Goal: Task Accomplishment & Management: Manage account settings

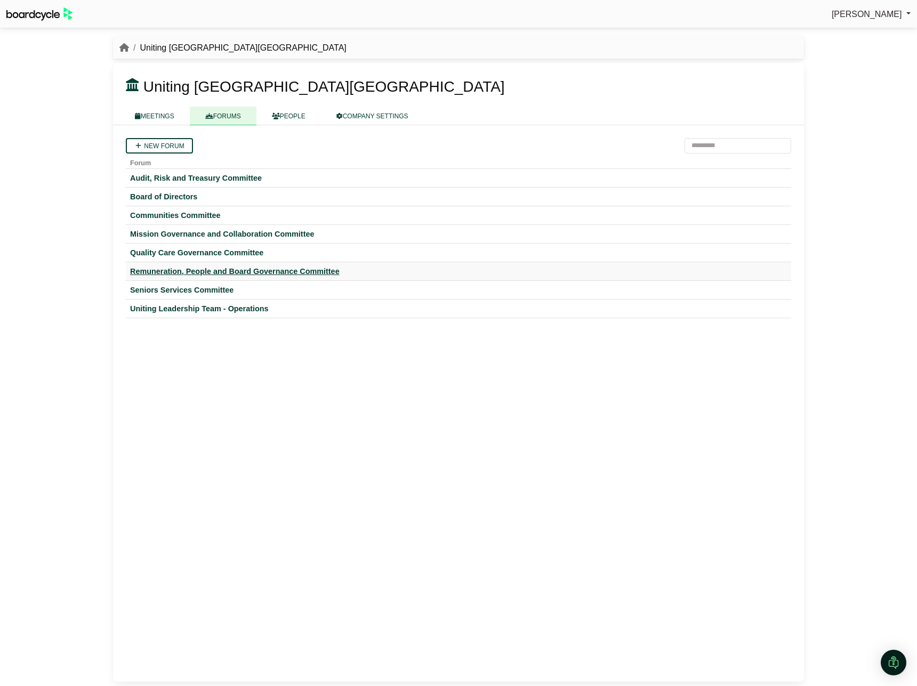
click at [189, 269] on div "Remuneration, People and Board Governance Committee" at bounding box center [458, 272] width 657 height 10
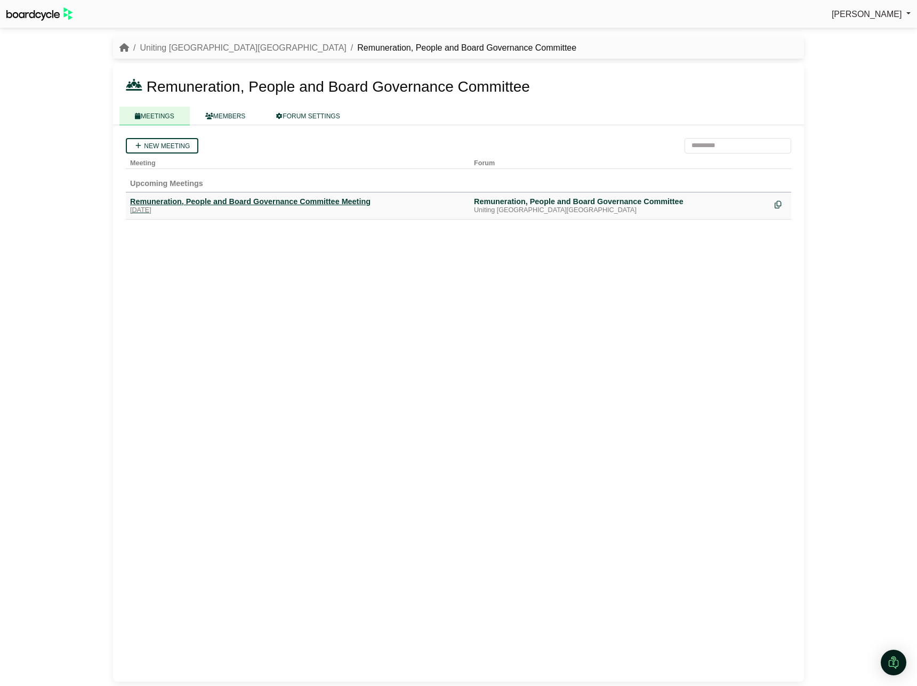
click at [256, 200] on div "Remuneration, People and Board Governance Committee Meeting" at bounding box center [297, 202] width 335 height 10
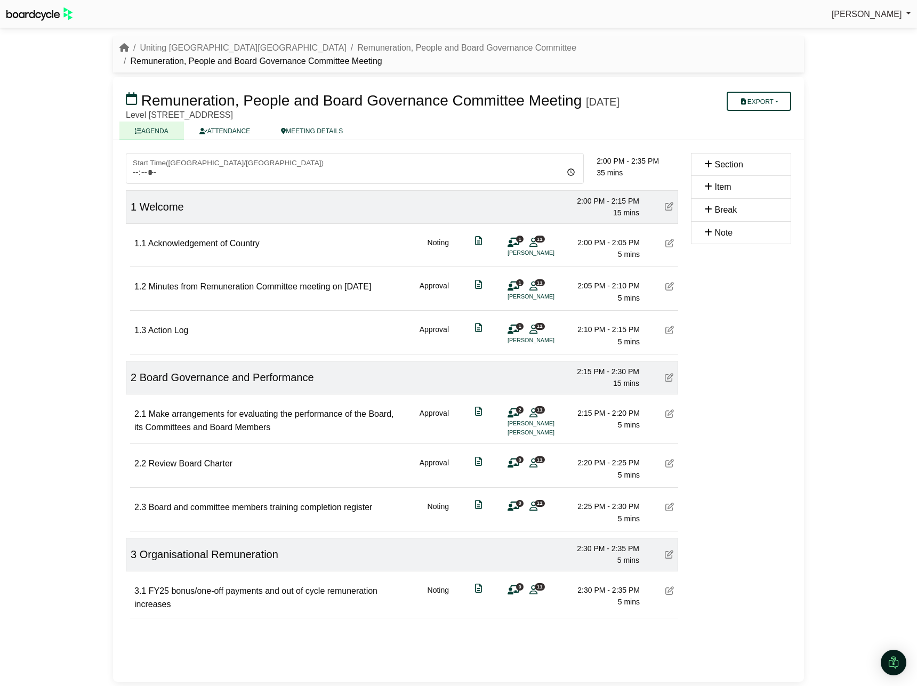
click at [671, 244] on icon at bounding box center [670, 243] width 9 height 9
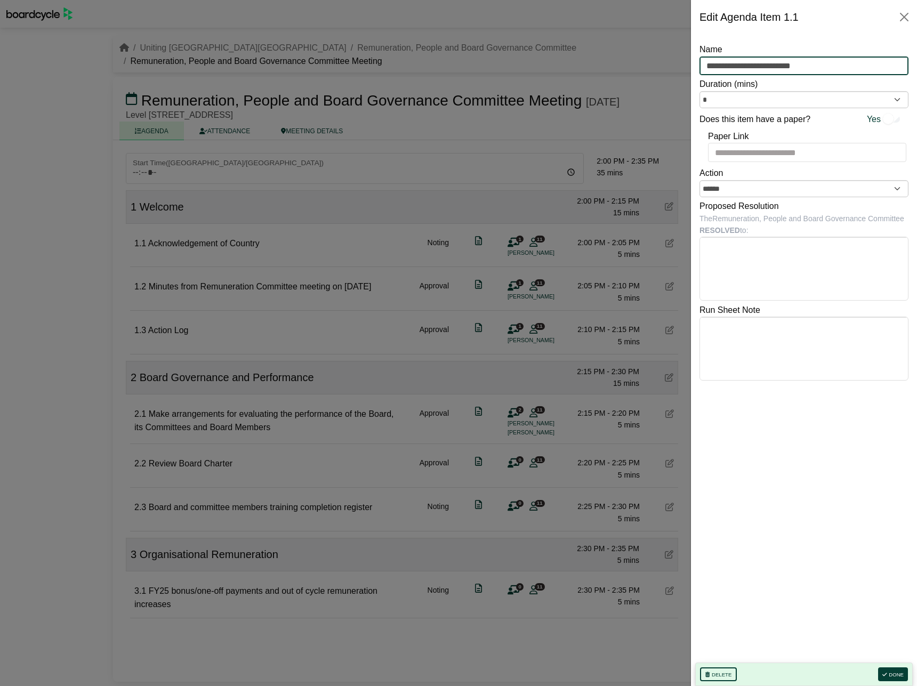
drag, startPoint x: 831, startPoint y: 65, endPoint x: 628, endPoint y: 63, distance: 203.2
click at [628, 63] on body "Joanne Singleton Sign Out Uniting NSW.ACT Remuneration, People and Board Govern…" at bounding box center [458, 343] width 917 height 686
click at [911, 14] on button "Close" at bounding box center [904, 17] width 17 height 17
